Goal: Obtain resource: Obtain resource

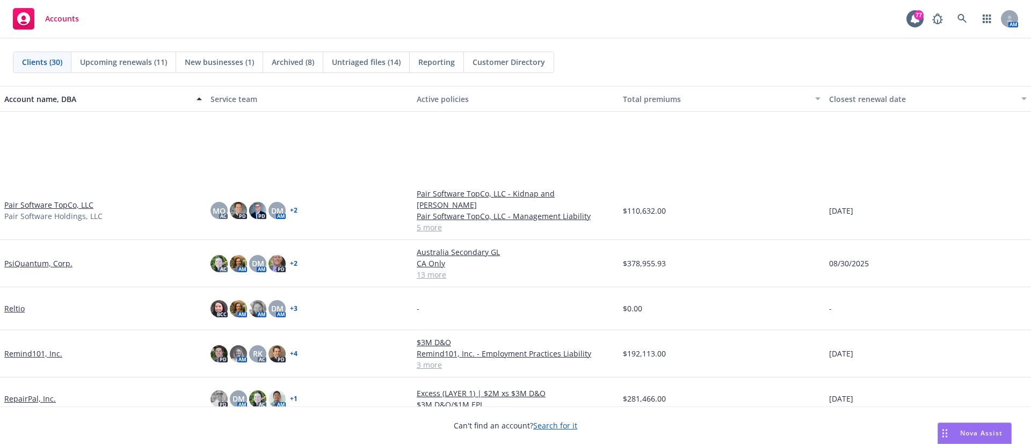
scroll to position [916, 0]
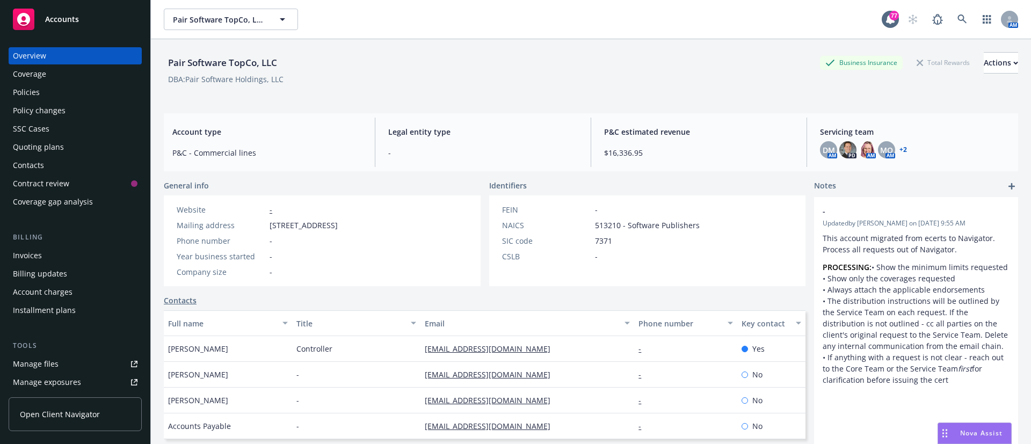
click at [74, 93] on div "Policies" at bounding box center [75, 92] width 125 height 17
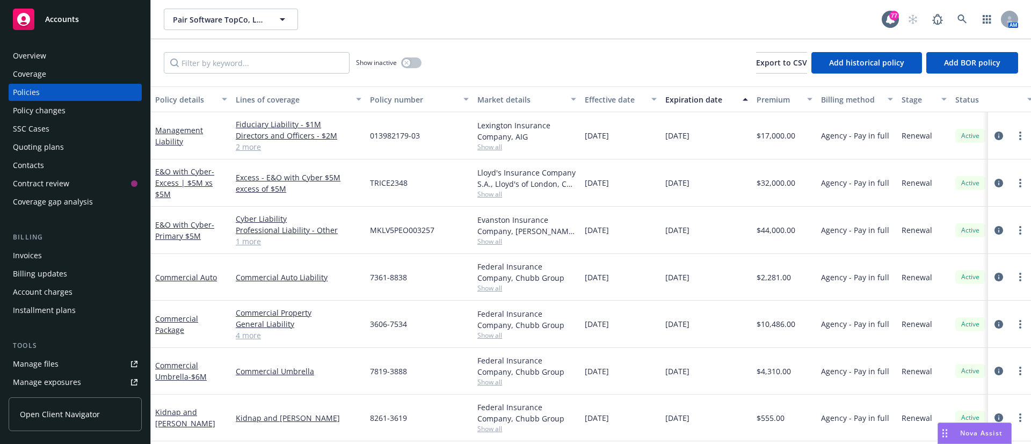
scroll to position [196, 0]
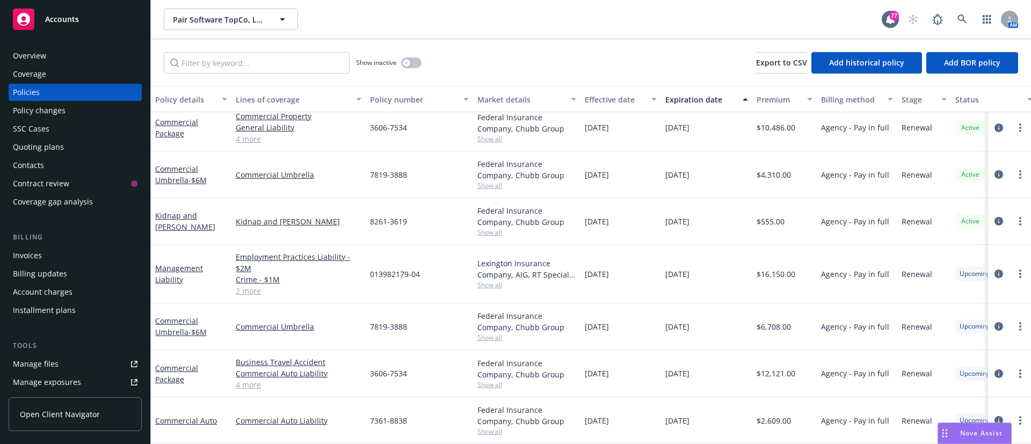
click at [35, 362] on div "Manage files" at bounding box center [36, 363] width 46 height 17
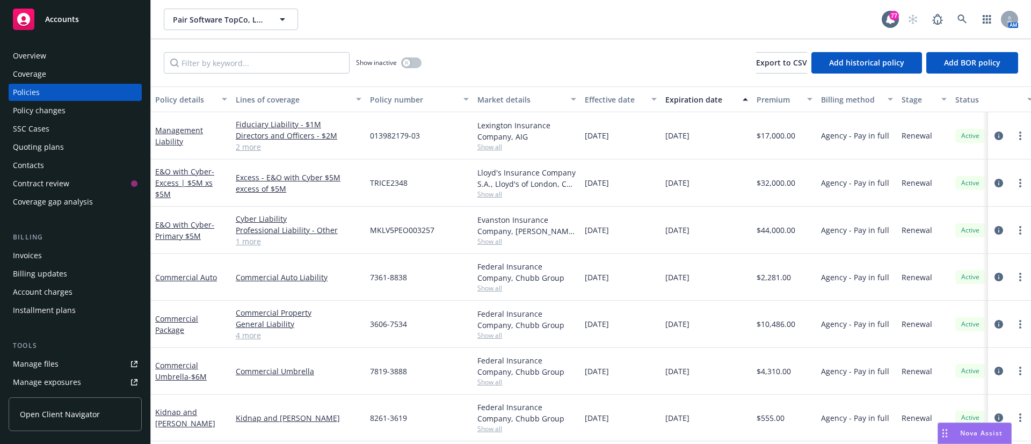
click at [256, 149] on link "2 more" at bounding box center [299, 146] width 126 height 11
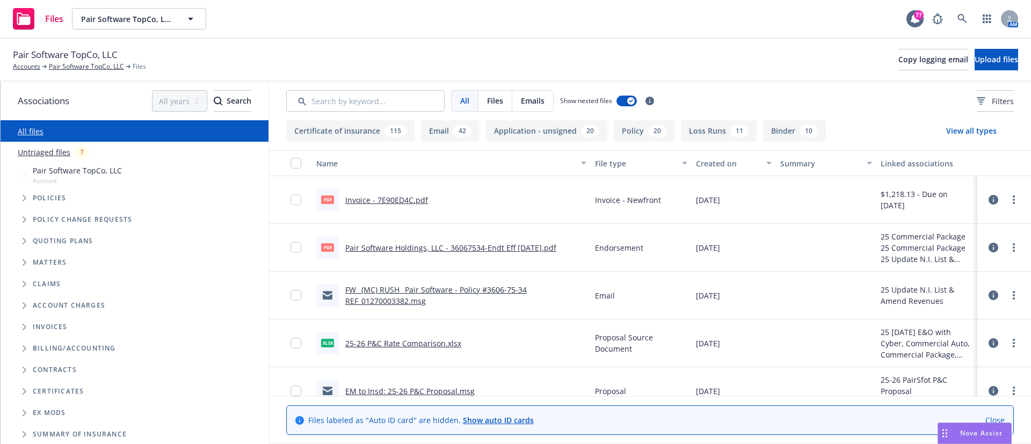
click at [404, 247] on link "Pair Software Holdings, LLC - 36067534-Endt Eff [DATE].pdf" at bounding box center [450, 248] width 211 height 10
